Goal: Entertainment & Leisure: Consume media (video, audio)

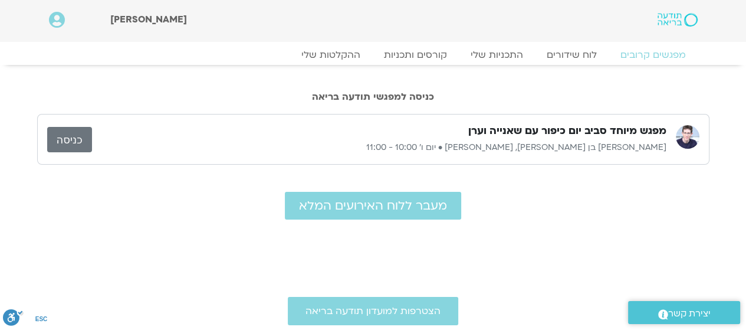
click at [60, 140] on link "כניסה" at bounding box center [69, 139] width 45 height 25
